Goal: Task Accomplishment & Management: Manage account settings

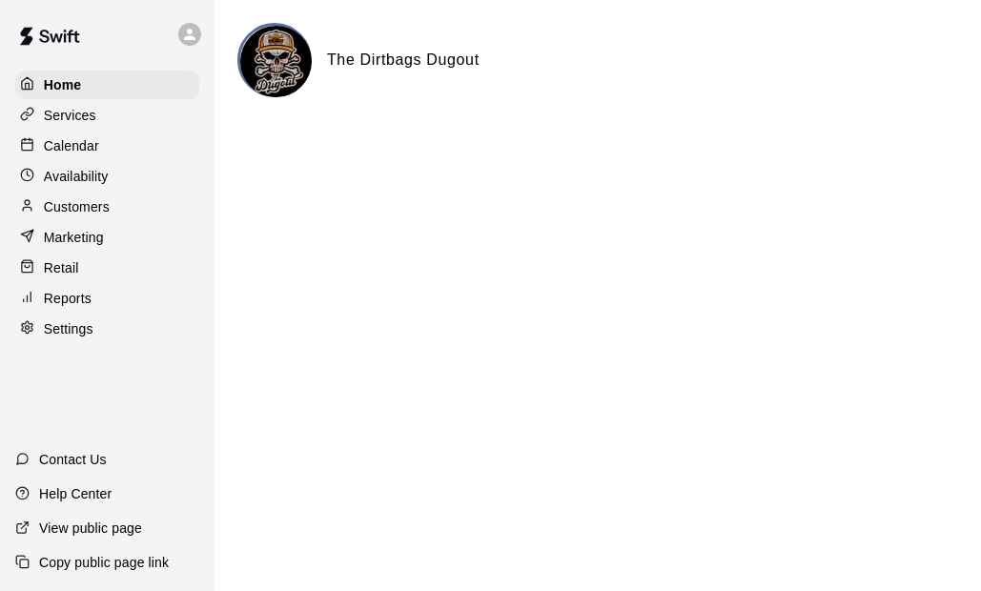
click at [64, 204] on p "Customers" at bounding box center [77, 206] width 66 height 19
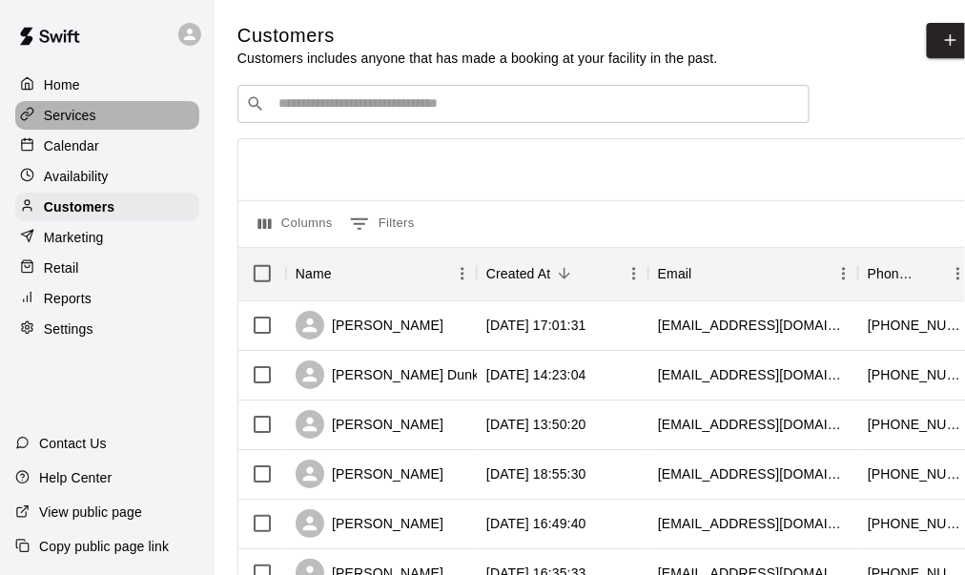
click at [59, 119] on p "Services" at bounding box center [70, 115] width 52 height 19
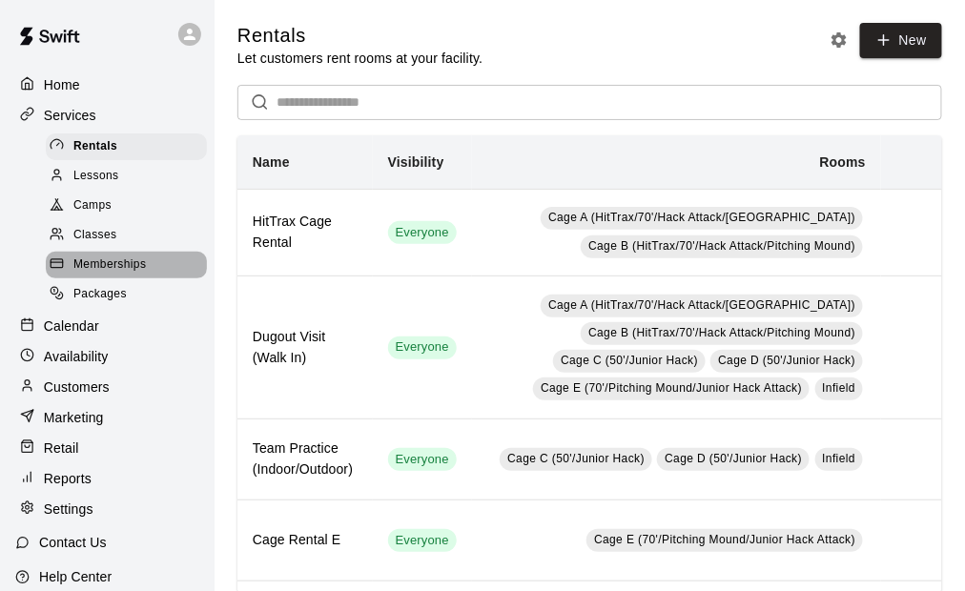
click at [134, 274] on span "Memberships" at bounding box center [109, 264] width 72 height 19
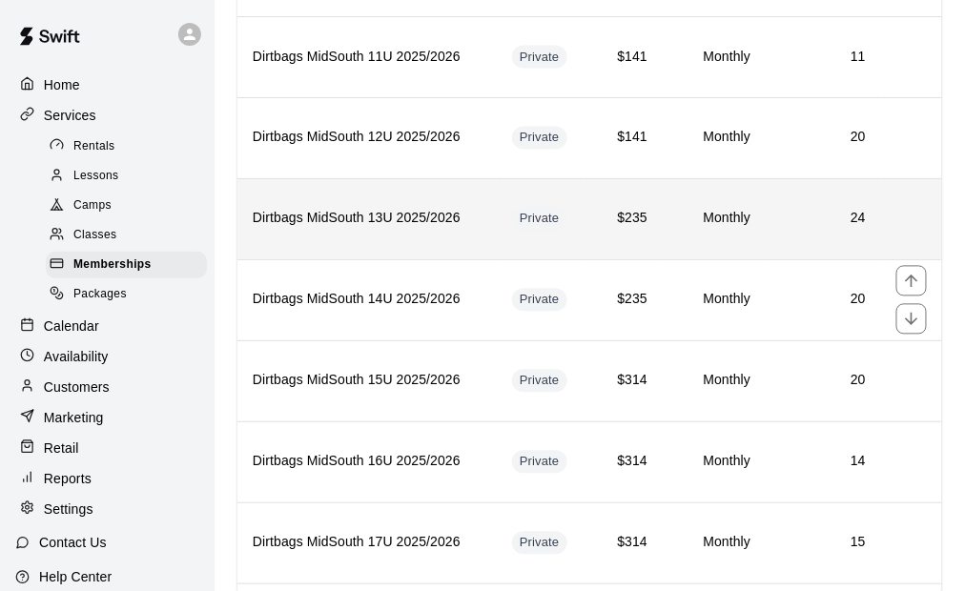
scroll to position [667, 0]
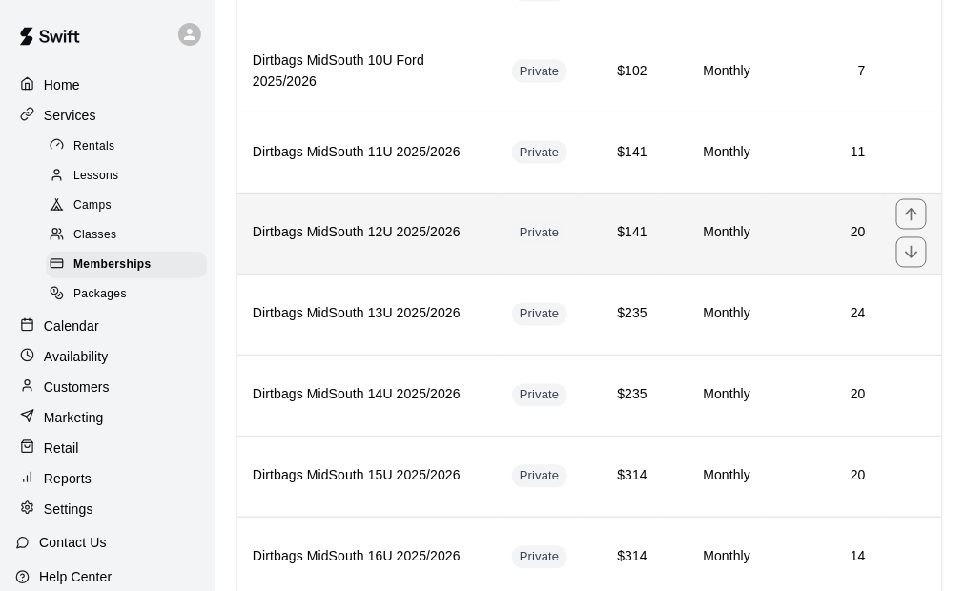
click at [557, 242] on td "Private" at bounding box center [540, 233] width 87 height 81
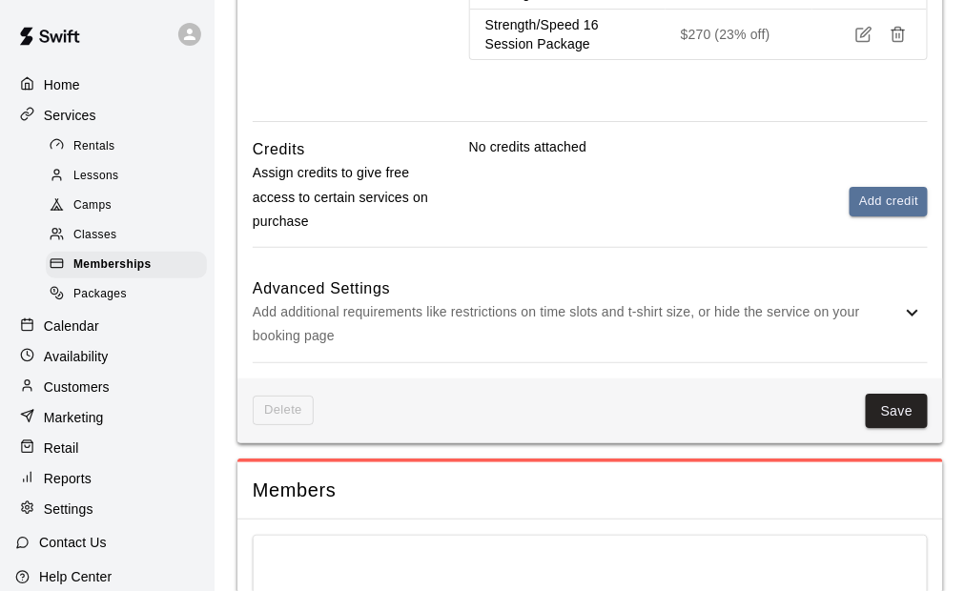
scroll to position [1430, 0]
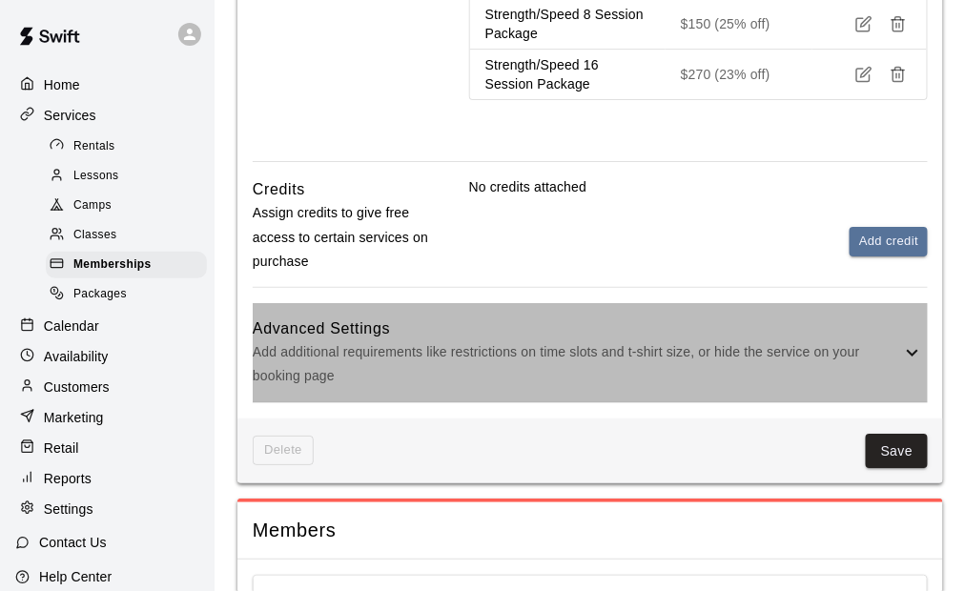
click at [554, 364] on p "Add additional requirements like restrictions on time slots and t-shirt size, o…" at bounding box center [577, 364] width 648 height 48
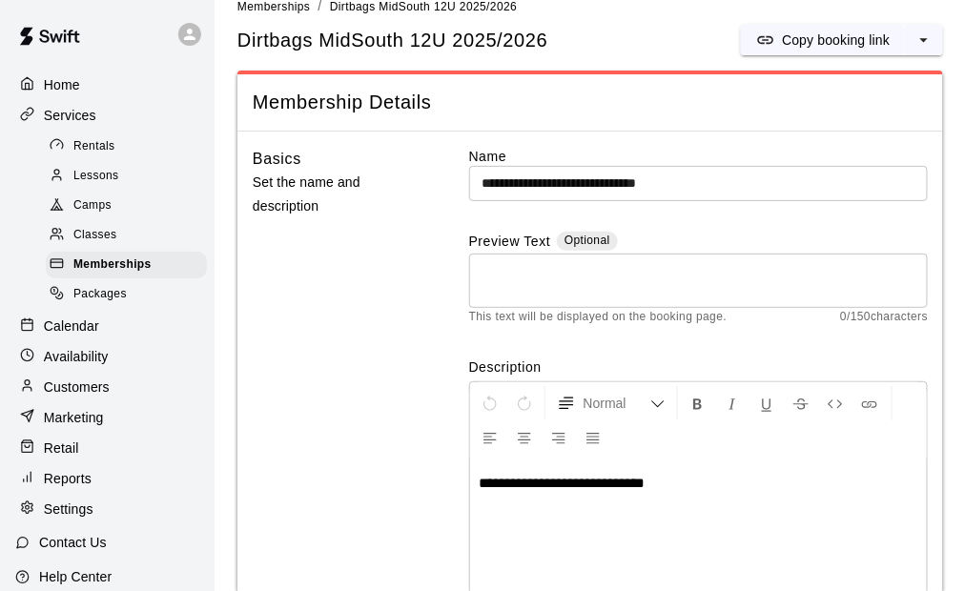
scroll to position [0, 0]
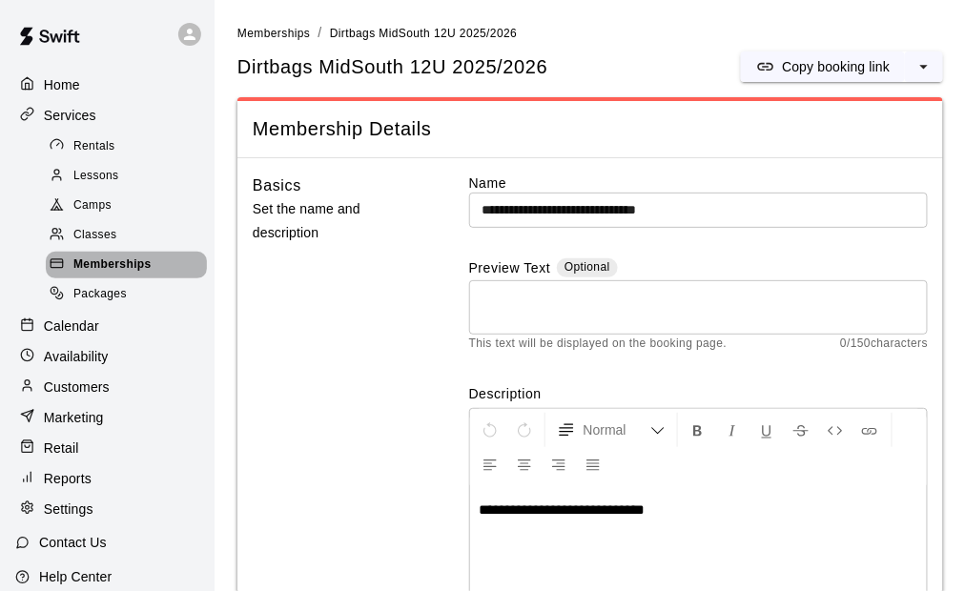
click at [135, 271] on span "Memberships" at bounding box center [112, 264] width 78 height 19
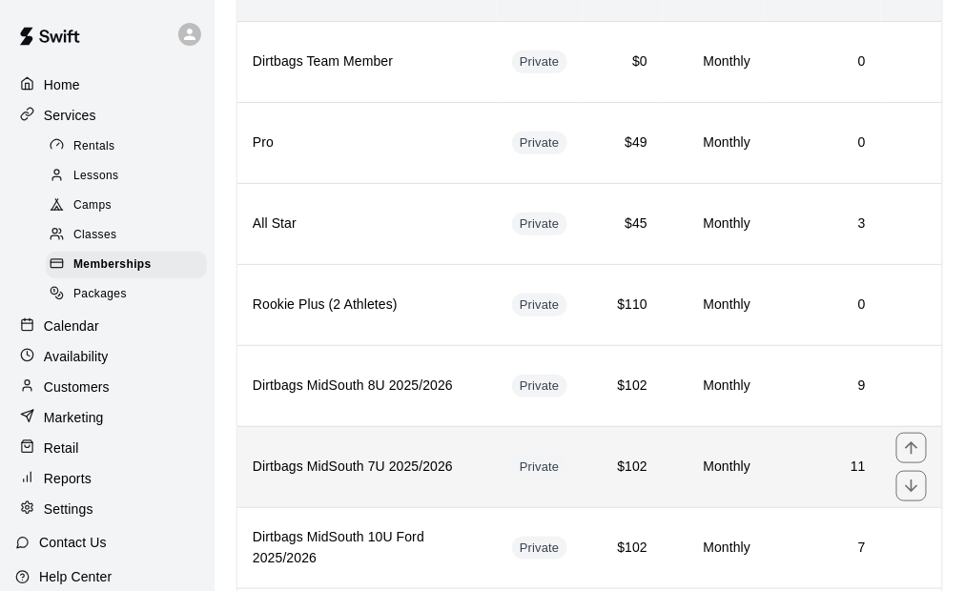
scroll to position [477, 0]
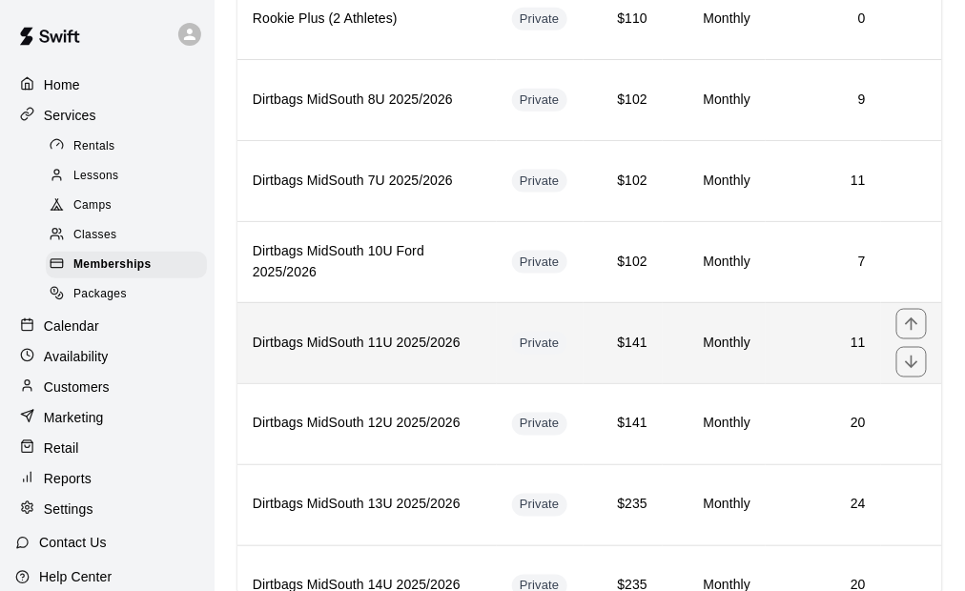
click at [548, 342] on td "Private" at bounding box center [540, 342] width 87 height 81
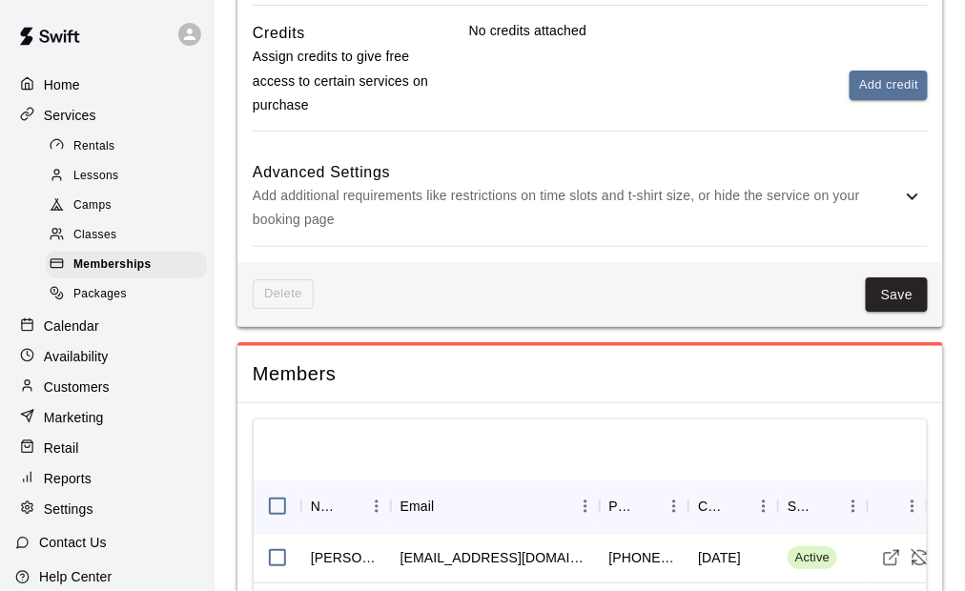
scroll to position [1430, 0]
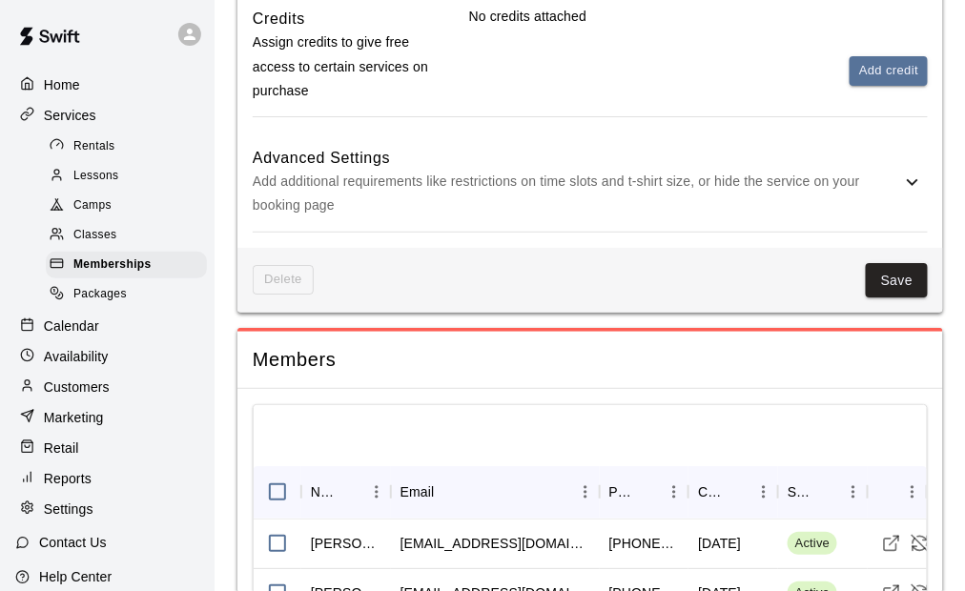
click at [542, 227] on div "Advanced Settings Add additional requirements like restrictions on time slots a…" at bounding box center [590, 181] width 675 height 99
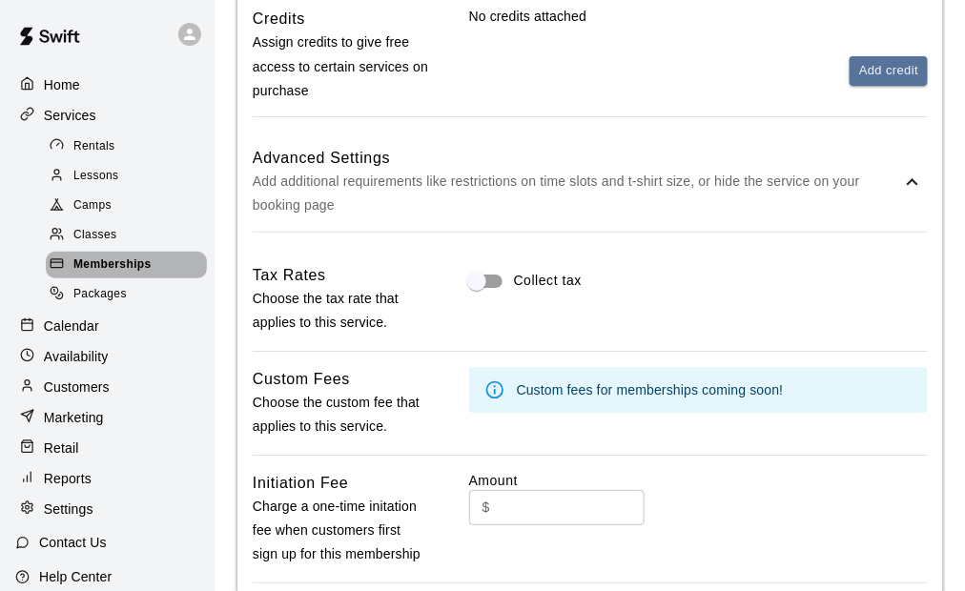
click at [139, 265] on span "Memberships" at bounding box center [112, 264] width 78 height 19
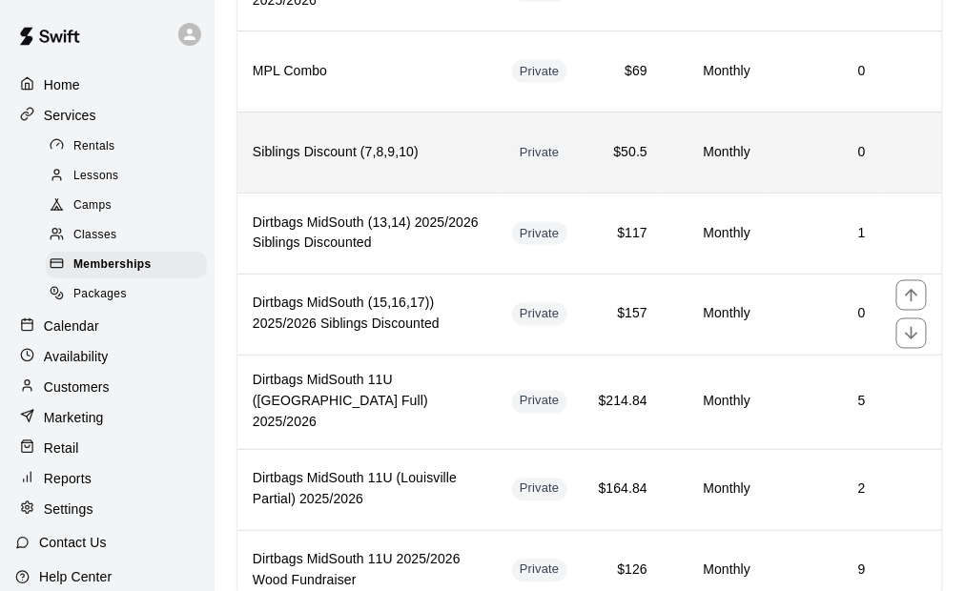
scroll to position [2362, 0]
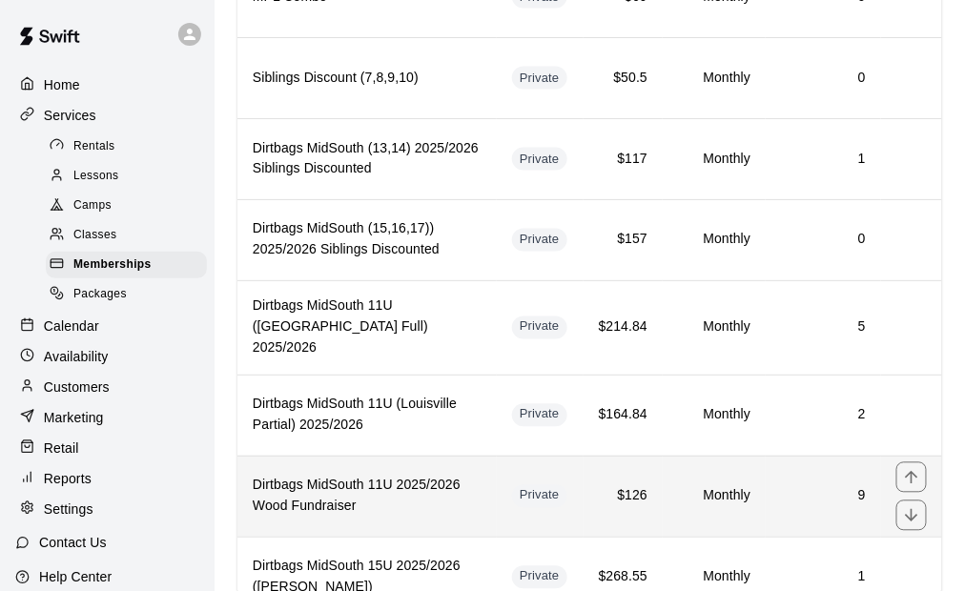
click at [583, 456] on td "$126" at bounding box center [622, 496] width 79 height 81
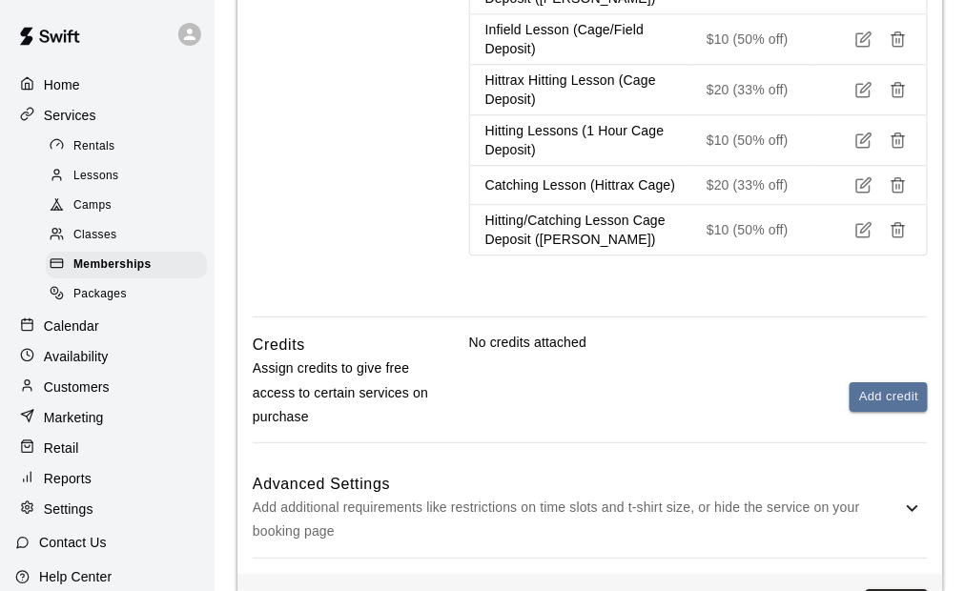
scroll to position [1239, 0]
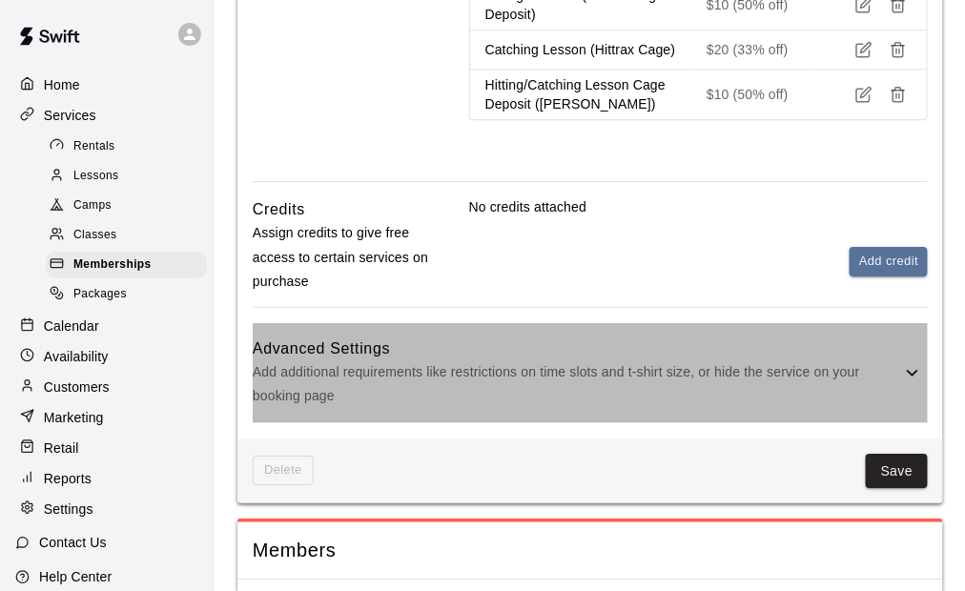
click at [591, 374] on p "Add additional requirements like restrictions on time slots and t-shirt size, o…" at bounding box center [577, 384] width 648 height 48
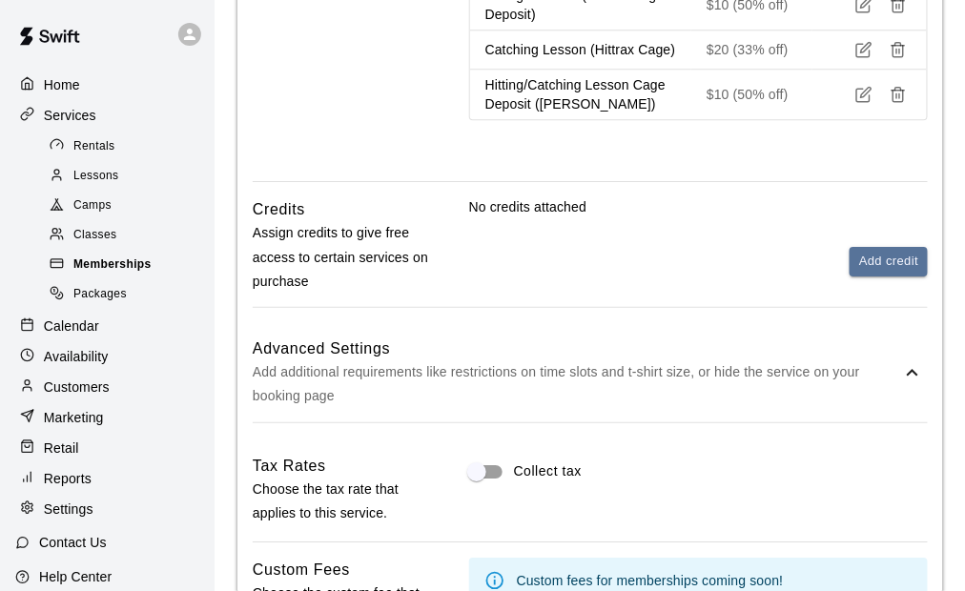
click at [109, 275] on span "Memberships" at bounding box center [112, 264] width 78 height 19
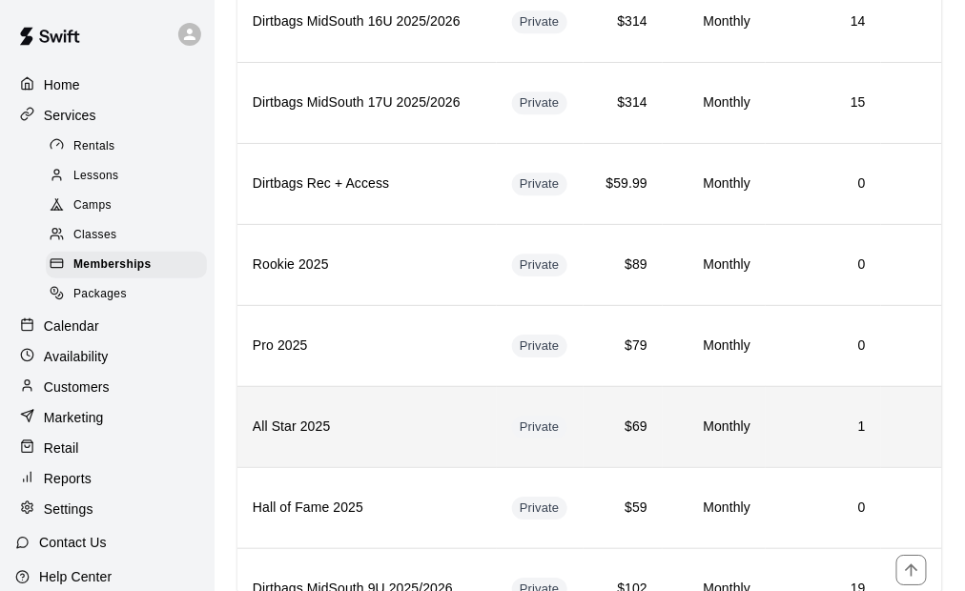
scroll to position [1525, 0]
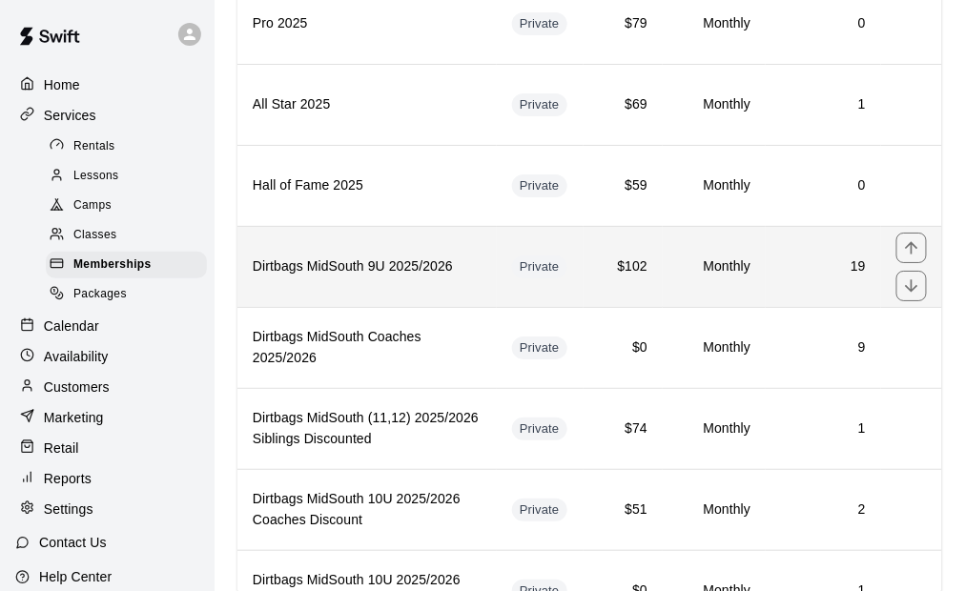
click at [662, 258] on td "Monthly" at bounding box center [713, 266] width 103 height 81
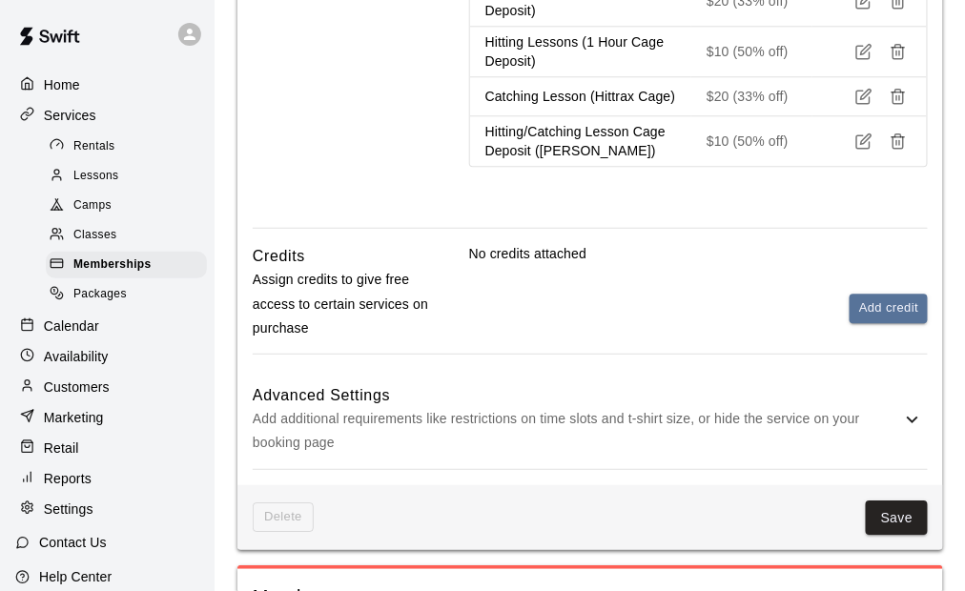
scroll to position [1144, 0]
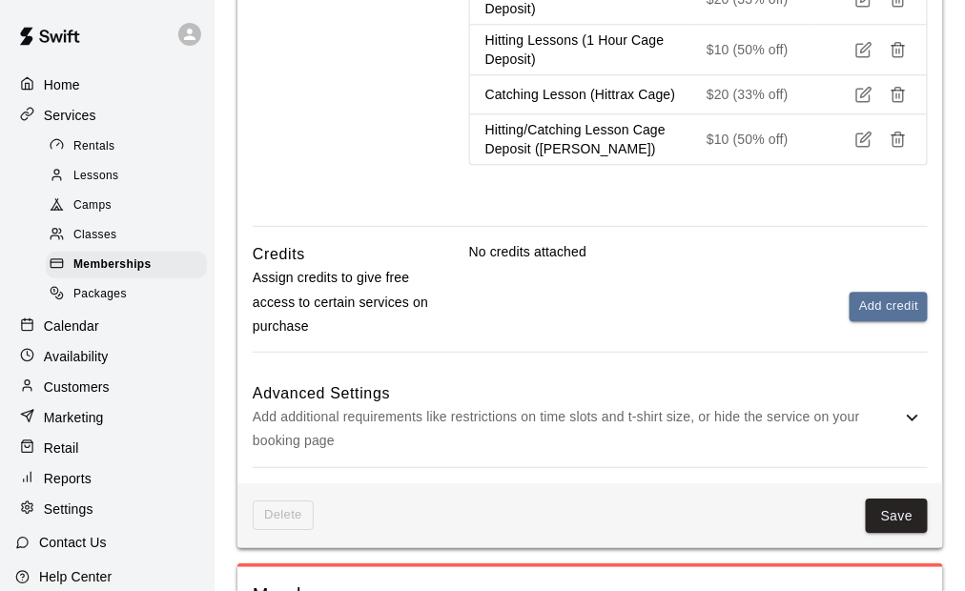
click at [604, 425] on p "Add additional requirements like restrictions on time slots and t-shirt size, o…" at bounding box center [577, 429] width 648 height 48
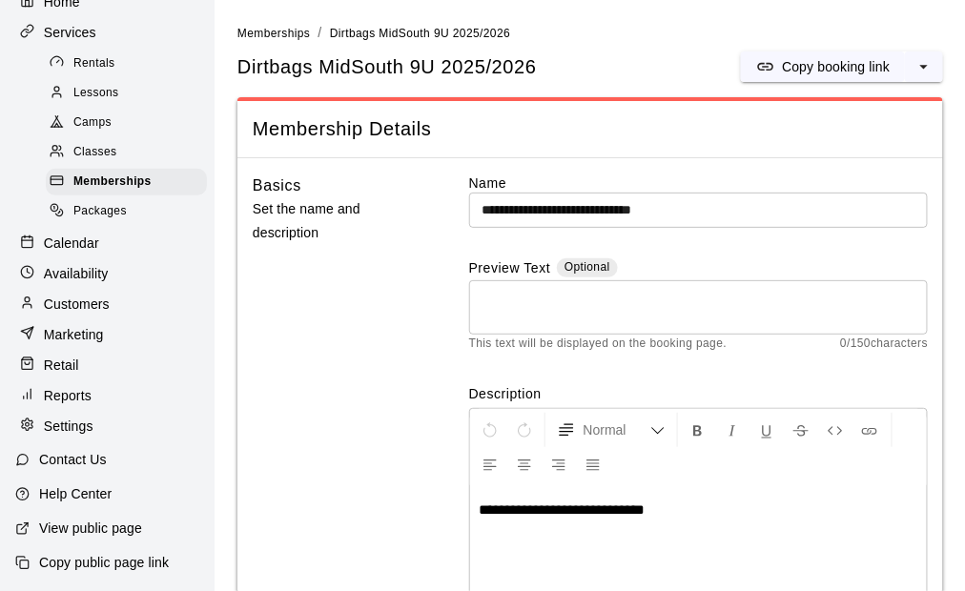
scroll to position [100, 0]
click at [77, 422] on p "Settings" at bounding box center [69, 426] width 50 height 19
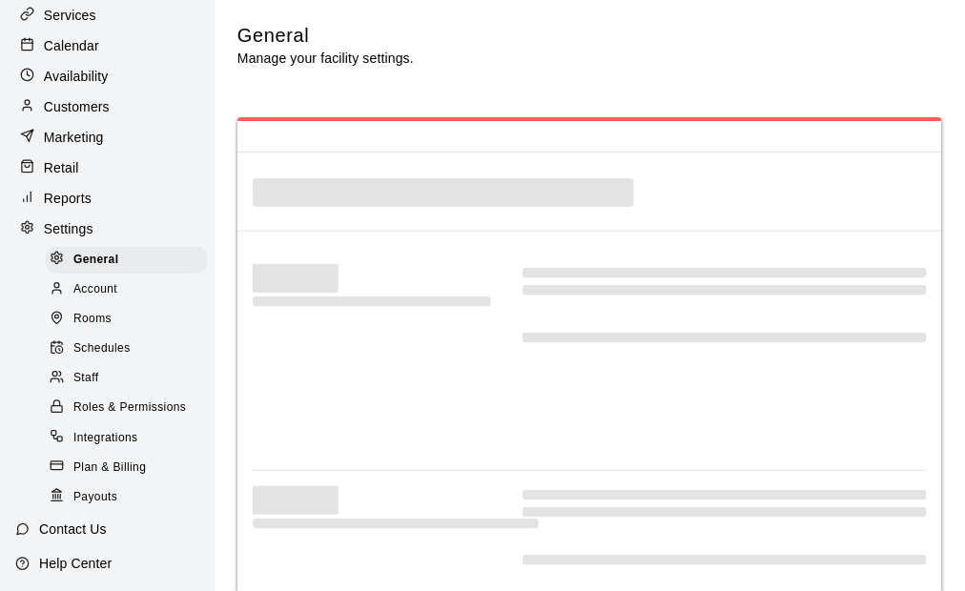
select select "**"
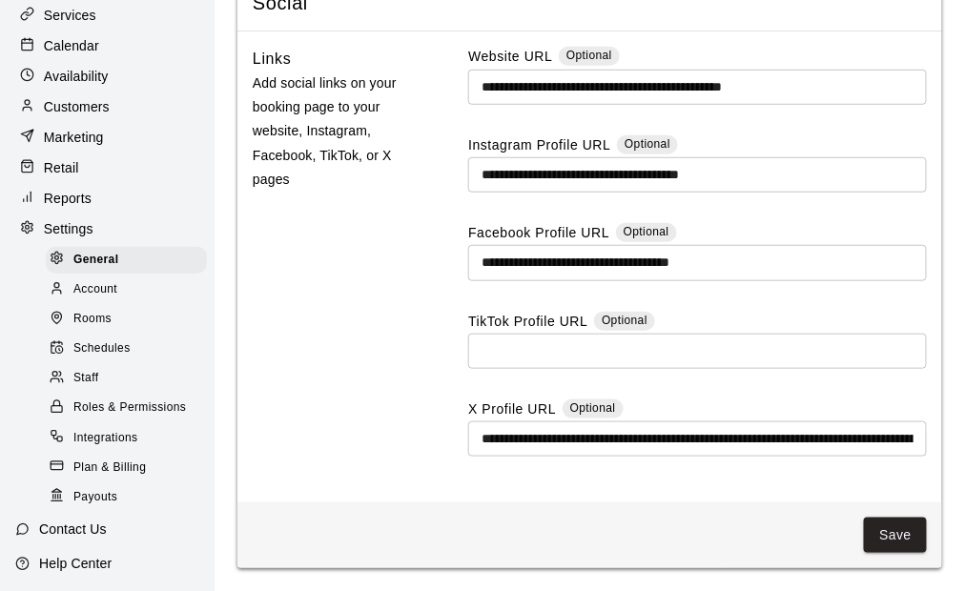
scroll to position [5365, 0]
click at [92, 507] on span "Payouts" at bounding box center [95, 497] width 44 height 19
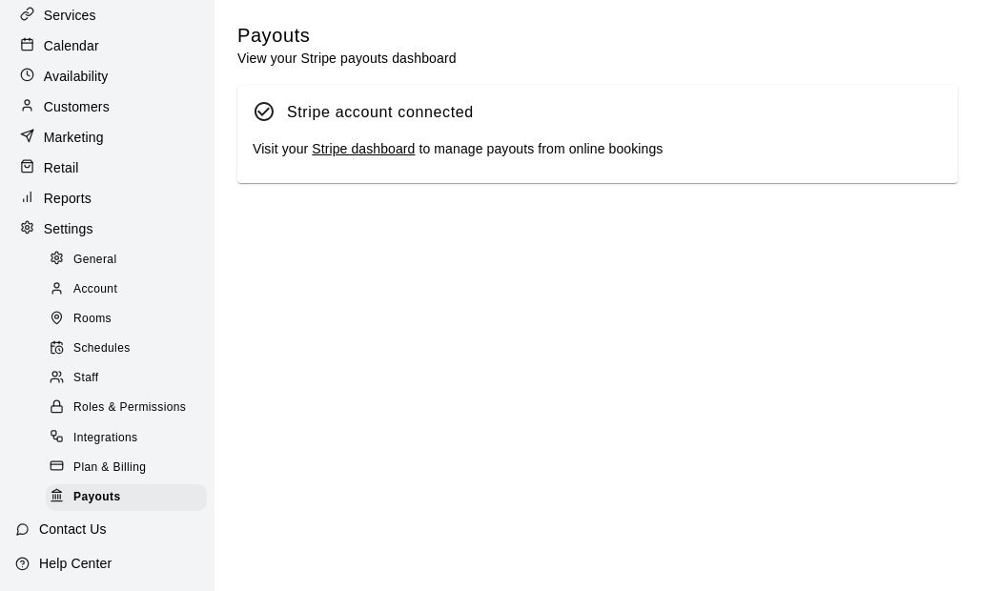
click at [353, 154] on link "Stripe dashboard" at bounding box center [363, 148] width 103 height 15
click at [84, 112] on p "Customers" at bounding box center [77, 106] width 66 height 19
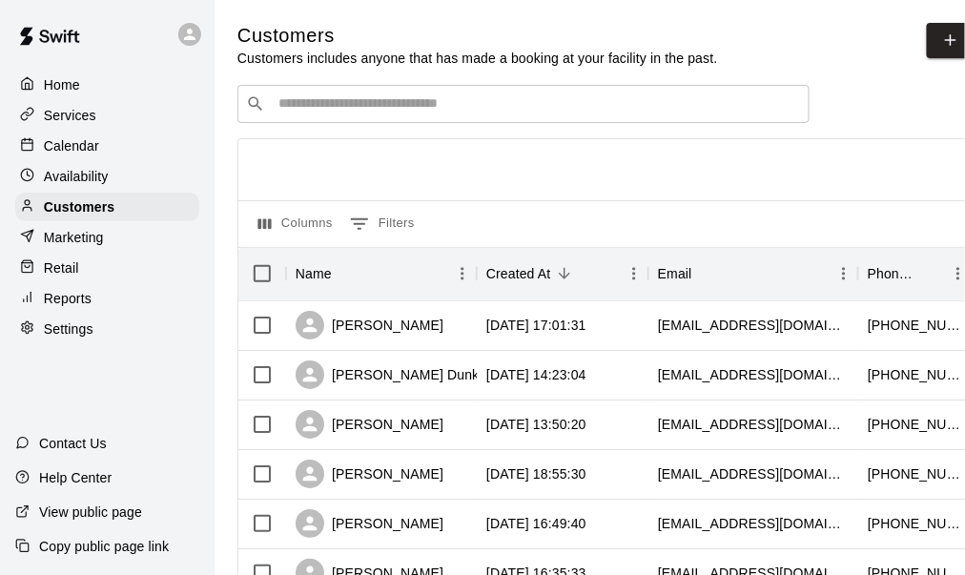
click at [344, 97] on input "Search customers by name or email" at bounding box center [537, 103] width 528 height 19
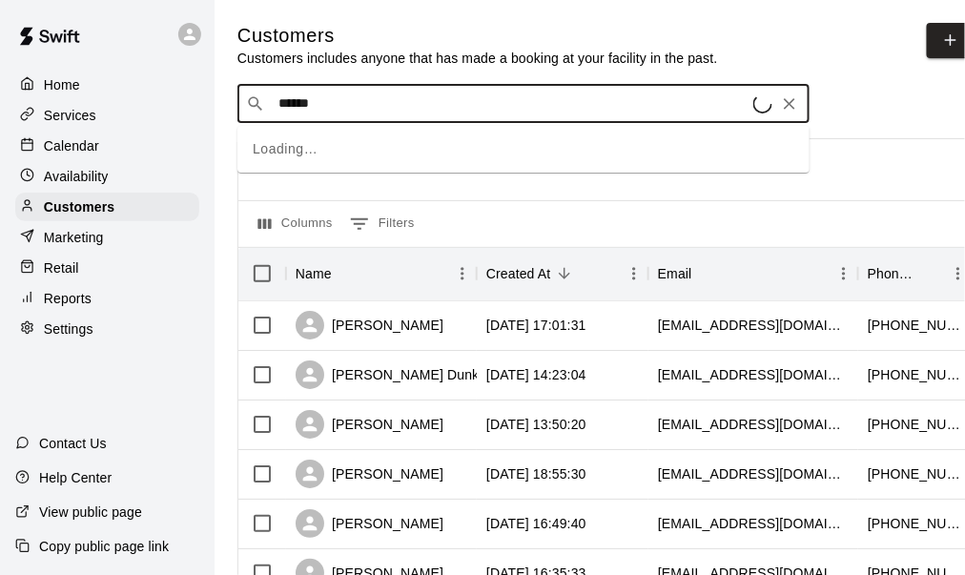
type input "*******"
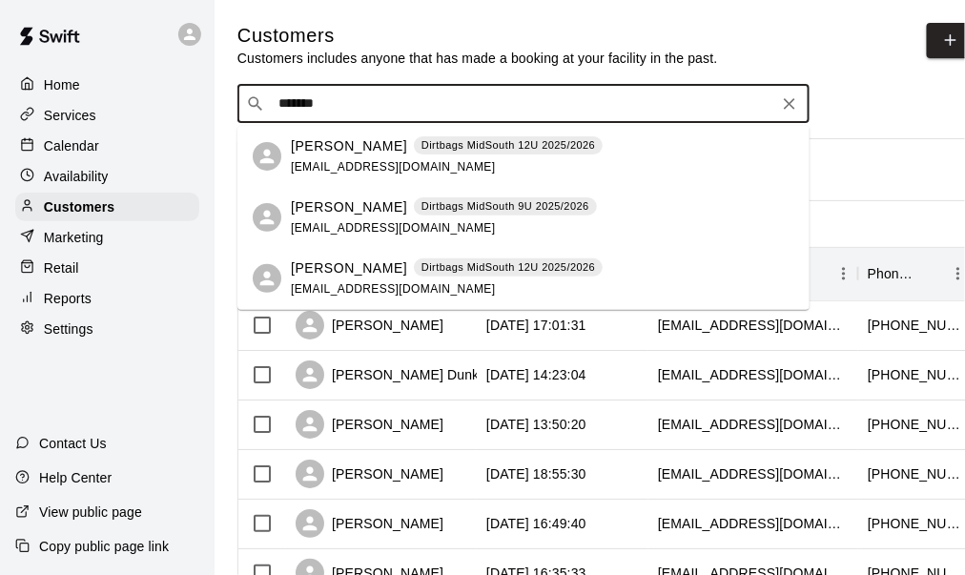
click at [380, 151] on p "[PERSON_NAME]" at bounding box center [349, 146] width 116 height 20
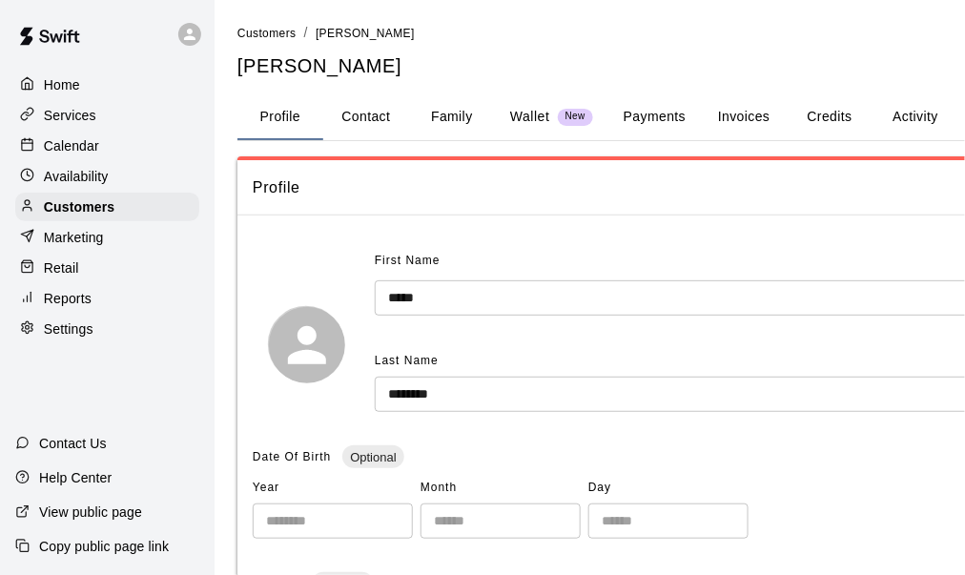
click at [465, 114] on button "Family" at bounding box center [452, 117] width 86 height 46
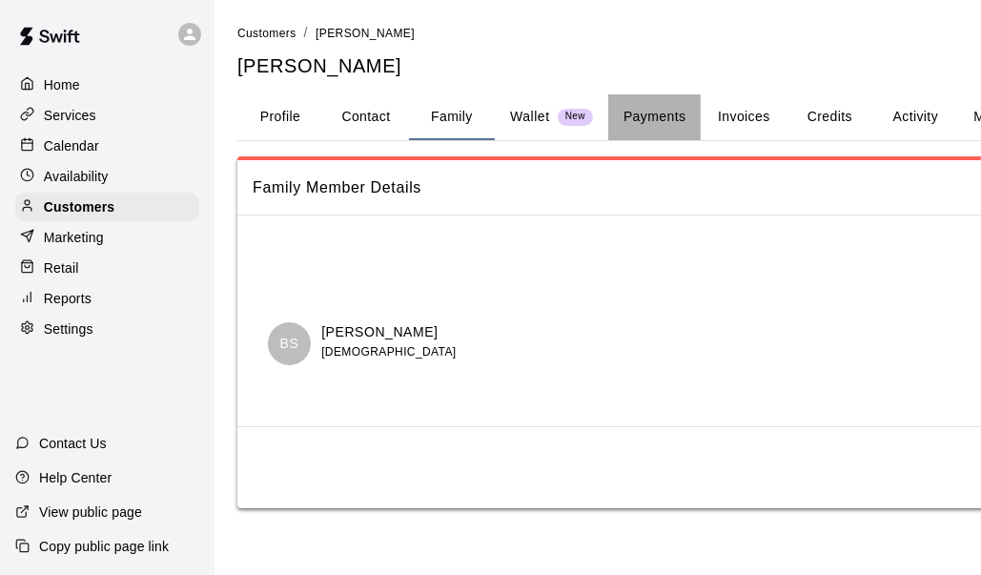
click at [649, 116] on button "Payments" at bounding box center [654, 117] width 92 height 46
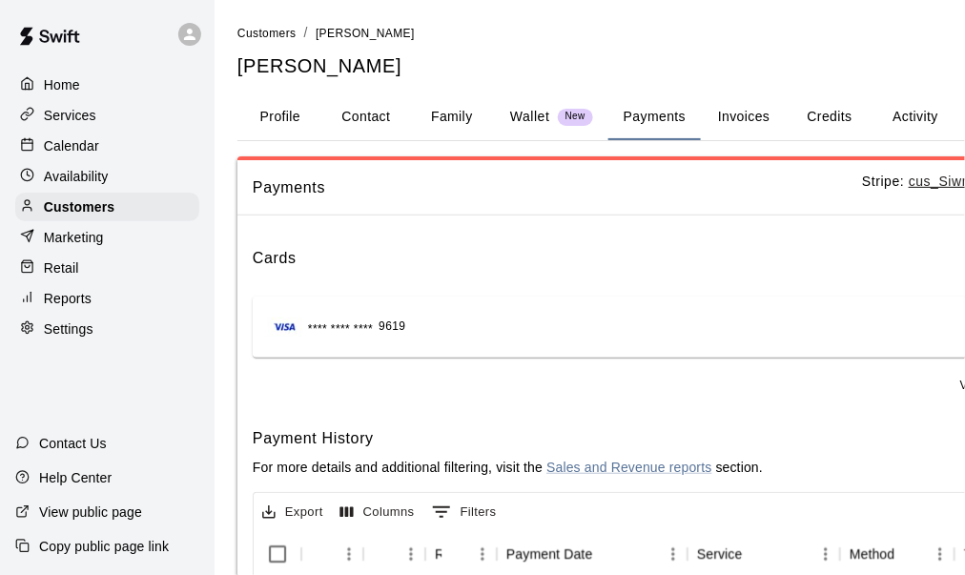
click at [453, 111] on button "Family" at bounding box center [452, 117] width 86 height 46
